Goal: Information Seeking & Learning: Learn about a topic

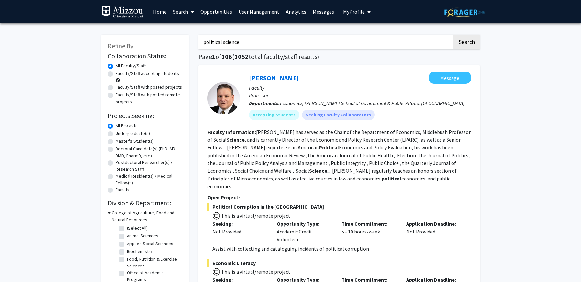
click at [253, 42] on input "political science" at bounding box center [325, 42] width 254 height 15
type input "p"
click at [453, 35] on button "Search" at bounding box center [466, 42] width 27 height 15
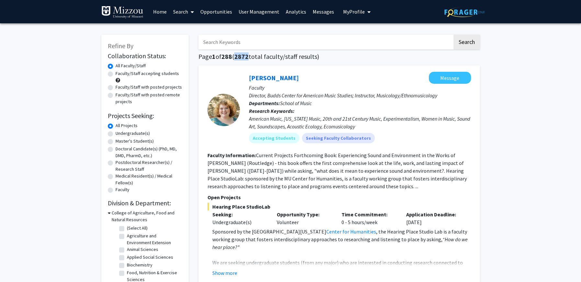
drag, startPoint x: 251, startPoint y: 57, endPoint x: 238, endPoint y: 57, distance: 12.9
click at [238, 57] on h1 "Page 1 of 288 ( 2872 total faculty/staff results)" at bounding box center [338, 57] width 281 height 8
click at [116, 87] on label "Faculty/Staff with posted projects" at bounding box center [149, 87] width 66 height 7
click at [116, 87] on input "Faculty/Staff with posted projects" at bounding box center [118, 86] width 4 height 4
radio input "true"
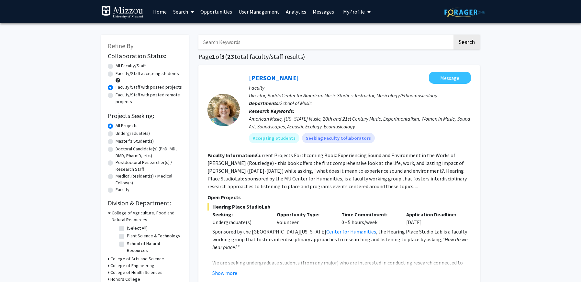
click at [116, 88] on label "Faculty/Staff with posted projects" at bounding box center [149, 87] width 66 height 7
click at [116, 88] on input "Faculty/Staff with posted projects" at bounding box center [118, 86] width 4 height 4
click at [277, 40] on input "Search Keywords" at bounding box center [325, 42] width 254 height 15
type input ""developmental psychology""
click at [473, 42] on button "Search" at bounding box center [466, 42] width 27 height 15
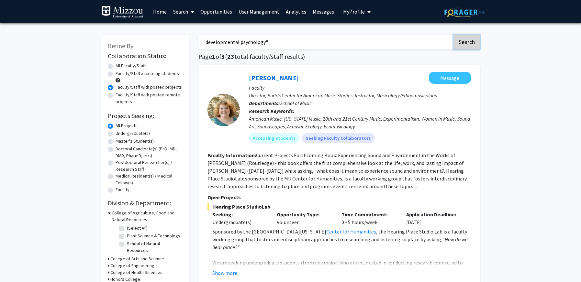
radio input "true"
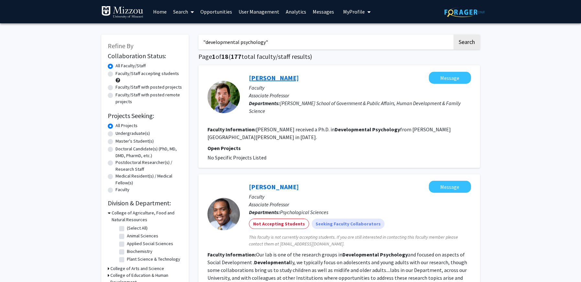
click at [255, 80] on link "[PERSON_NAME]" at bounding box center [274, 78] width 50 height 8
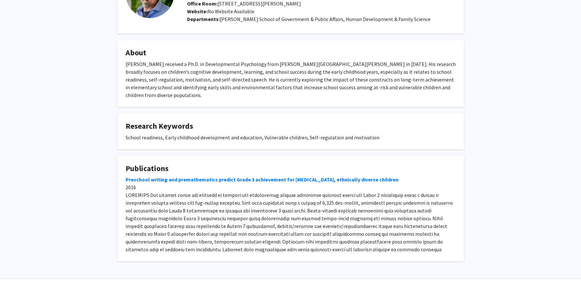
scroll to position [86, 0]
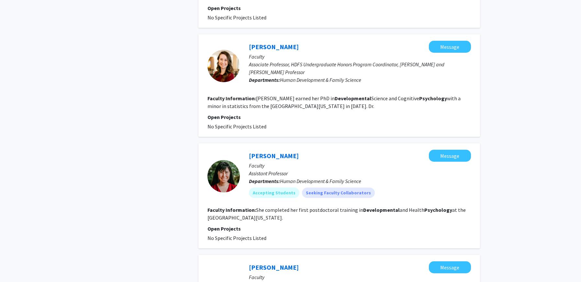
scroll to position [615, 0]
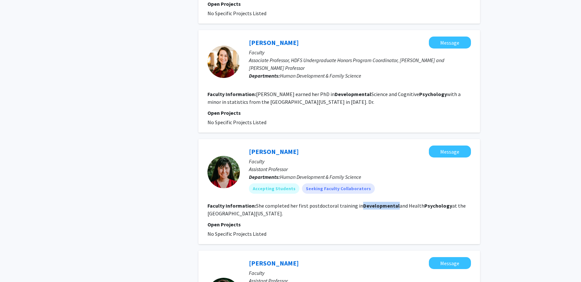
drag, startPoint x: 358, startPoint y: 192, endPoint x: 394, endPoint y: 190, distance: 36.0
click at [392, 203] on b "Developmental" at bounding box center [381, 206] width 37 height 6
drag, startPoint x: 419, startPoint y: 192, endPoint x: 443, endPoint y: 190, distance: 24.7
click at [443, 203] on b "Psychology" at bounding box center [438, 206] width 28 height 6
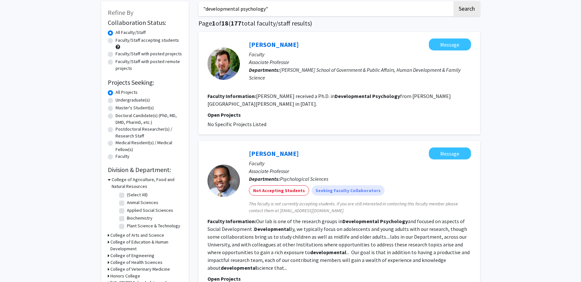
scroll to position [54, 0]
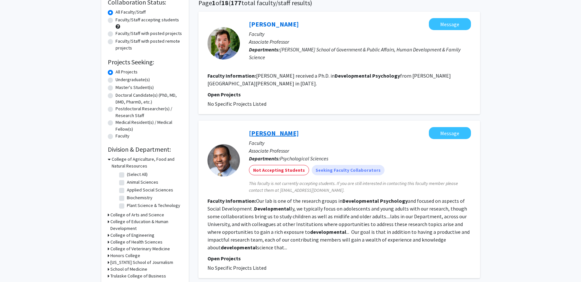
click at [269, 129] on link "[PERSON_NAME]" at bounding box center [274, 133] width 50 height 8
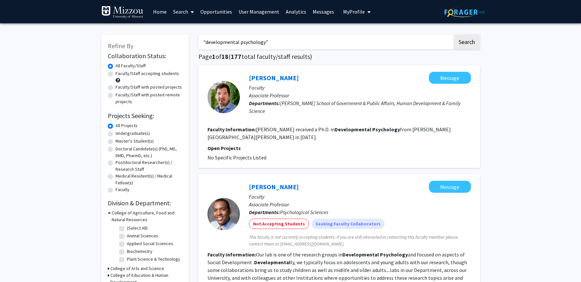
drag, startPoint x: 282, startPoint y: 42, endPoint x: 173, endPoint y: 32, distance: 109.1
type input "emerging adulthood"
click at [453, 35] on button "Search" at bounding box center [466, 42] width 27 height 15
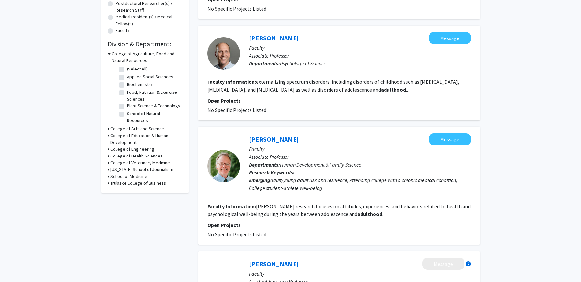
scroll to position [177, 0]
